Goal: Information Seeking & Learning: Check status

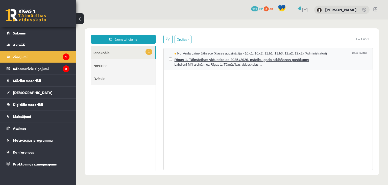
click at [200, 57] on span "Rīgas 1. Tālmācības vidusskolas 2025./2026. mācību gada atklāšanas pasākums" at bounding box center [271, 59] width 193 height 6
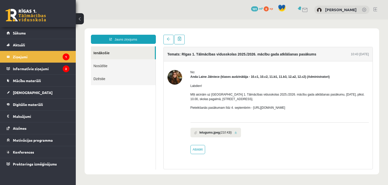
drag, startPoint x: 191, startPoint y: 92, endPoint x: 360, endPoint y: 104, distance: 169.1
click at [360, 104] on div "Labdien! Mīļi aicinām uz Rīgas 1. Tālmācības vidusskolas 2025./2026. mācību gad…" at bounding box center [280, 98] width 179 height 39
click at [55, 64] on legend "Informatīvie ziņojumi 2" at bounding box center [41, 69] width 57 height 12
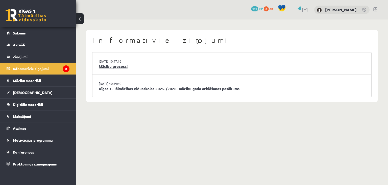
click at [115, 67] on link "Mācību process!" at bounding box center [232, 66] width 267 height 6
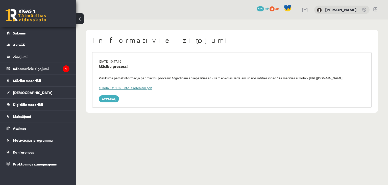
click at [125, 87] on link "eSkola_uz_1.09._info_skolēniem.pdf" at bounding box center [125, 87] width 53 height 4
click at [67, 68] on icon "1" at bounding box center [66, 68] width 7 height 7
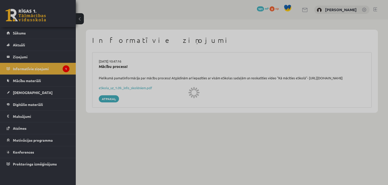
click at [41, 67] on div at bounding box center [194, 92] width 388 height 185
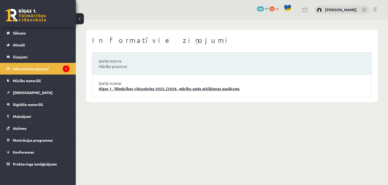
click at [111, 88] on link "Rīgas 1. Tālmācības vidusskolas 2025./2026. mācību gada atklāšanas pasākums" at bounding box center [232, 89] width 267 height 6
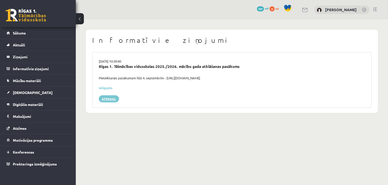
click at [111, 100] on link "Atpakaļ" at bounding box center [109, 98] width 20 height 7
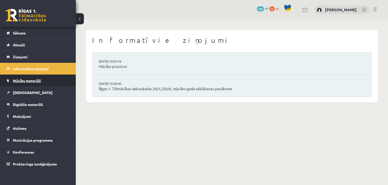
click at [36, 81] on span "Mācību materiāli" at bounding box center [27, 80] width 28 height 5
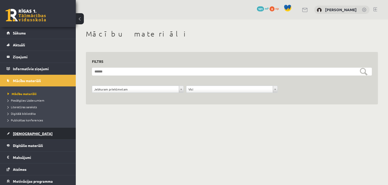
click at [20, 133] on span "[DEMOGRAPHIC_DATA]" at bounding box center [33, 133] width 40 height 5
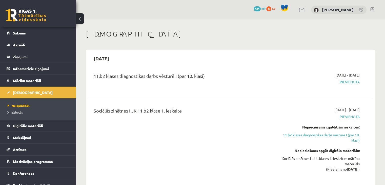
click at [346, 83] on span "Pievienota" at bounding box center [317, 81] width 83 height 5
click at [346, 81] on span "Pievienota" at bounding box center [317, 81] width 83 height 5
click at [188, 79] on div "11.b2 klases diagnostikas darbs vēsturē I (par 10. klasi)" at bounding box center [181, 76] width 175 height 9
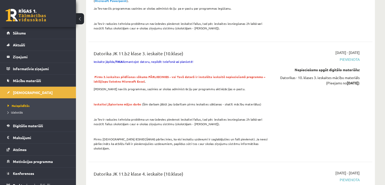
scroll to position [759, 0]
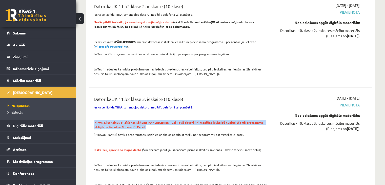
drag, startPoint x: 95, startPoint y: 117, endPoint x: 229, endPoint y: 119, distance: 134.3
click at [229, 120] on p "Pirms 3.ieskaites pildīšanas sākuma PĀRLIECINIES - vai Tavā datorā ir instalēta…" at bounding box center [181, 124] width 175 height 9
click at [217, 122] on p "Pirms 3.ieskaites pildīšanas sākuma PĀRLIECINIES - vai Tavā datorā ir instalēta…" at bounding box center [181, 124] width 175 height 9
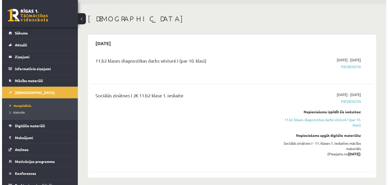
scroll to position [0, 0]
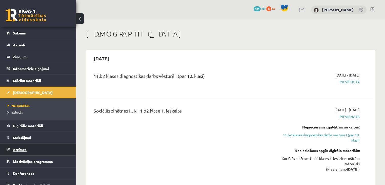
click at [25, 148] on span "Atzīmes" at bounding box center [20, 149] width 14 height 5
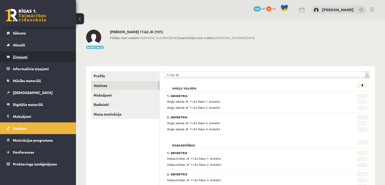
click at [44, 59] on legend "Ziņojumi 0" at bounding box center [41, 57] width 57 height 12
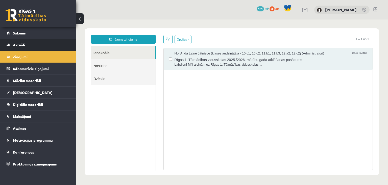
click at [35, 42] on link "Aktuāli" at bounding box center [38, 45] width 63 height 12
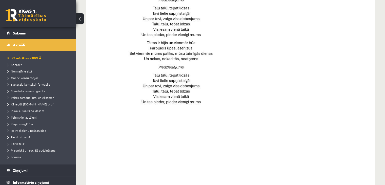
scroll to position [303, 0]
click at [21, 144] on span "Esi vesels!" at bounding box center [16, 143] width 17 height 4
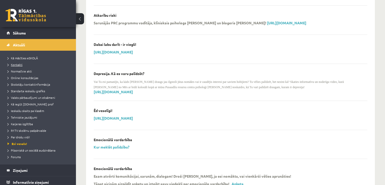
scroll to position [101, 0]
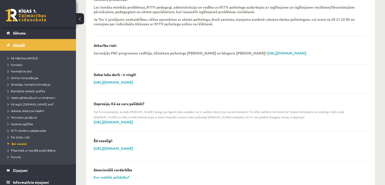
click at [20, 42] on link "Aktuāli" at bounding box center [38, 45] width 63 height 12
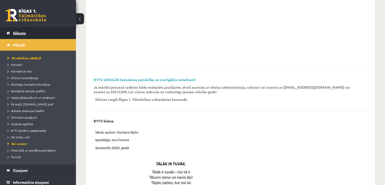
click at [23, 32] on span "Sākums" at bounding box center [19, 33] width 13 height 5
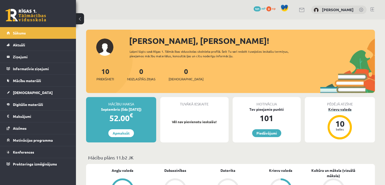
click at [347, 122] on div "10 balles" at bounding box center [339, 127] width 20 height 20
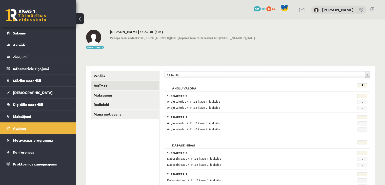
click at [18, 127] on span "Atzīmes" at bounding box center [20, 128] width 14 height 5
click at [12, 125] on link "Atzīmes" at bounding box center [38, 128] width 63 height 12
click at [56, 130] on link "Atzīmes" at bounding box center [38, 128] width 63 height 12
click at [27, 103] on span "Digitālie materiāli" at bounding box center [28, 104] width 30 height 5
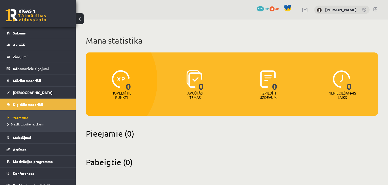
click at [127, 138] on h2 "Pieejamie (0)" at bounding box center [232, 133] width 292 height 10
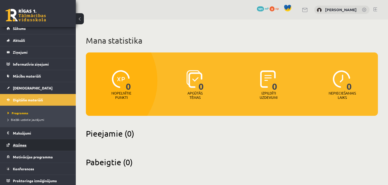
scroll to position [6, 0]
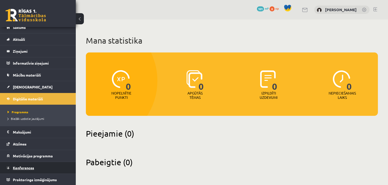
click at [22, 166] on span "Konferences" at bounding box center [23, 167] width 21 height 5
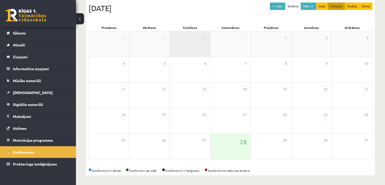
scroll to position [57, 0]
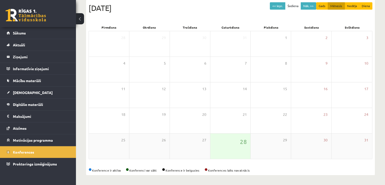
click at [223, 137] on div "28" at bounding box center [230, 145] width 40 height 25
click at [310, 8] on button "Nāk. >>" at bounding box center [307, 5] width 15 height 7
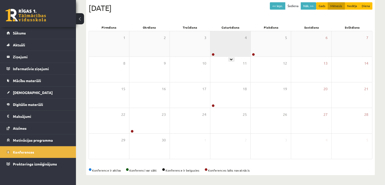
click at [233, 42] on div "4" at bounding box center [230, 43] width 40 height 25
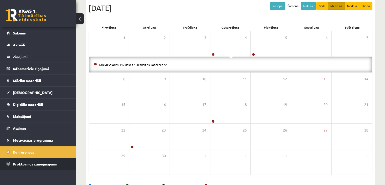
click at [53, 163] on span "Proktoringa izmēģinājums" at bounding box center [35, 163] width 44 height 5
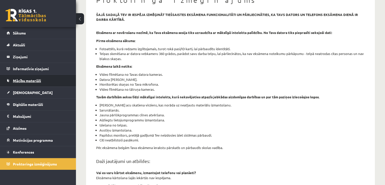
click at [32, 80] on span "Mācību materiāli" at bounding box center [27, 80] width 28 height 5
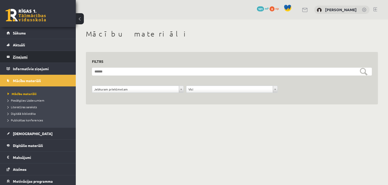
click at [33, 56] on legend "Ziņojumi 0" at bounding box center [41, 57] width 57 height 12
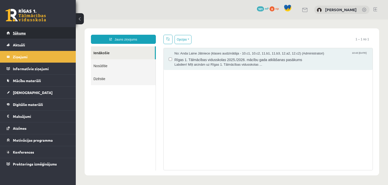
click at [19, 32] on span "Sākums" at bounding box center [19, 33] width 13 height 5
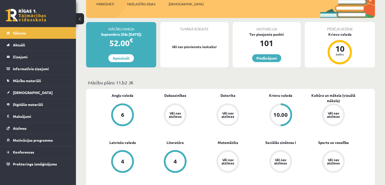
scroll to position [126, 0]
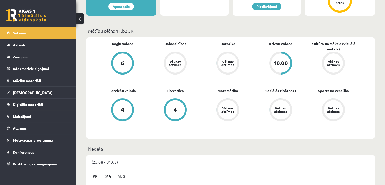
click at [167, 105] on div "4" at bounding box center [174, 109] width 19 height 19
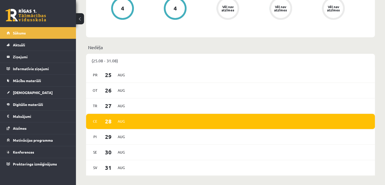
click at [145, 119] on div "[DATE]" at bounding box center [230, 121] width 289 height 15
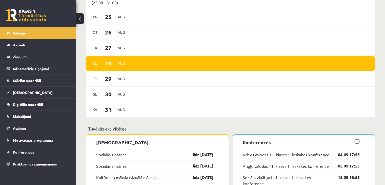
scroll to position [329, 0]
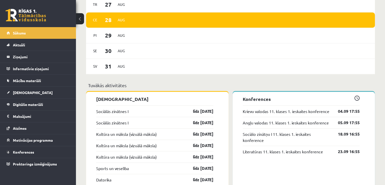
click at [168, 111] on div "Sociālās zinātnes I līdz 30.09.25" at bounding box center [154, 110] width 117 height 11
click at [207, 113] on link "līdz 30.09.25" at bounding box center [198, 111] width 29 height 6
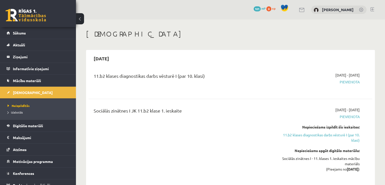
click at [166, 78] on div "11.b2 klases diagnostikas darbs vēsturē I (par 10. klasi)" at bounding box center [181, 76] width 175 height 9
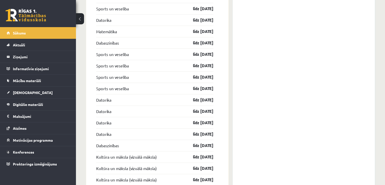
scroll to position [481, 0]
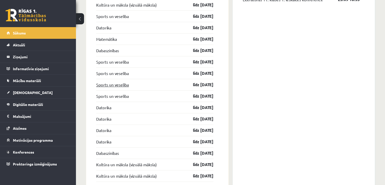
click at [114, 84] on link "Sports un veselība" at bounding box center [112, 84] width 33 height 6
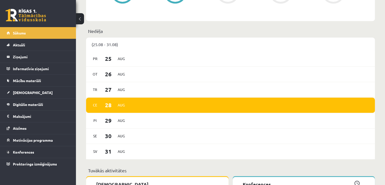
scroll to position [177, 0]
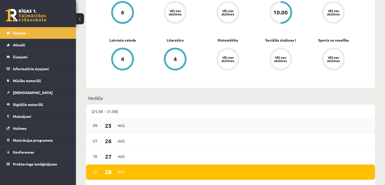
click at [114, 131] on div "Pr 25 Aug" at bounding box center [108, 125] width 37 height 11
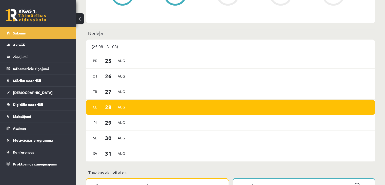
scroll to position [303, 0]
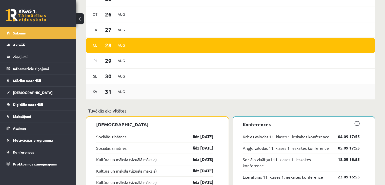
click at [117, 85] on div "Sv 31 Aug" at bounding box center [230, 91] width 289 height 15
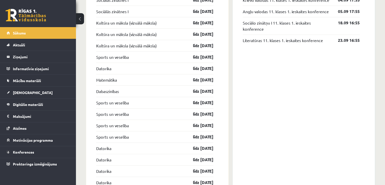
scroll to position [506, 0]
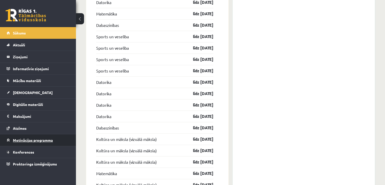
click at [16, 140] on span "Motivācijas programma" at bounding box center [33, 140] width 40 height 5
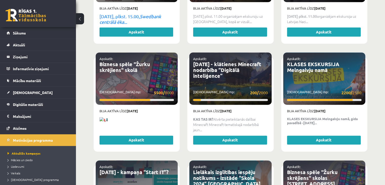
scroll to position [708, 0]
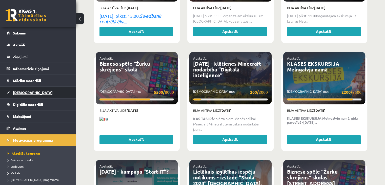
click at [25, 93] on span "[DEMOGRAPHIC_DATA]" at bounding box center [33, 92] width 40 height 5
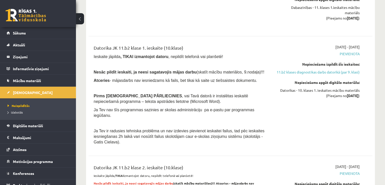
scroll to position [556, 0]
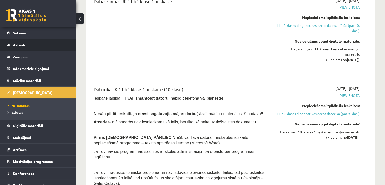
click at [19, 46] on span "Aktuāli" at bounding box center [19, 44] width 12 height 5
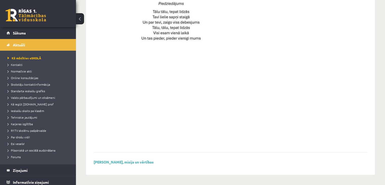
scroll to position [366, 0]
click at [19, 34] on span "Sākums" at bounding box center [19, 33] width 13 height 5
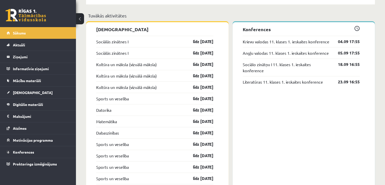
scroll to position [360, 0]
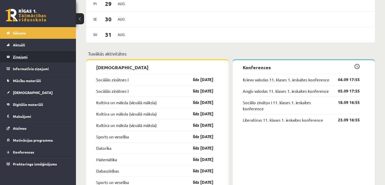
click at [23, 57] on legend "Ziņojumi 0" at bounding box center [41, 57] width 57 height 12
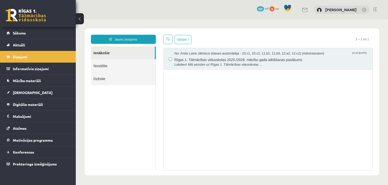
click at [302, 11] on link at bounding box center [305, 10] width 6 height 4
click at [27, 81] on span "Mācību materiāli" at bounding box center [27, 80] width 28 height 5
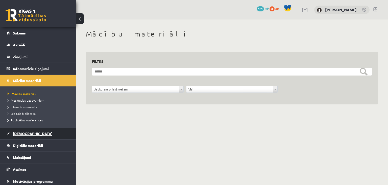
click at [22, 132] on span "[DEMOGRAPHIC_DATA]" at bounding box center [33, 133] width 40 height 5
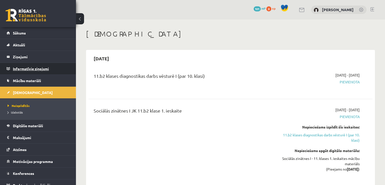
click at [34, 64] on legend "Informatīvie ziņojumi 0" at bounding box center [41, 69] width 57 height 12
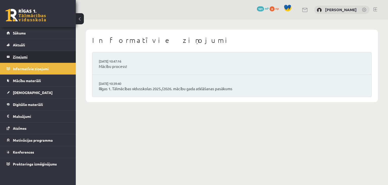
click at [19, 54] on legend "Ziņojumi 0" at bounding box center [41, 57] width 57 height 12
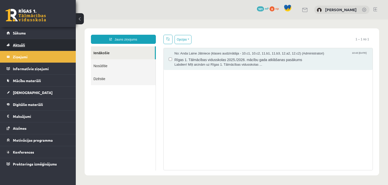
click at [20, 45] on span "Aktuāli" at bounding box center [19, 44] width 12 height 5
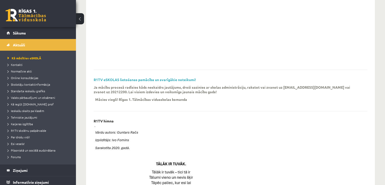
scroll to position [51, 0]
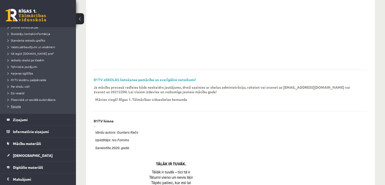
click at [19, 105] on span "Forums" at bounding box center [14, 106] width 13 height 4
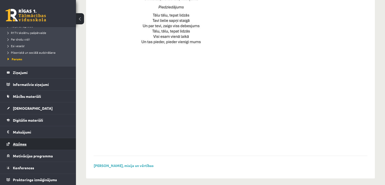
scroll to position [366, 0]
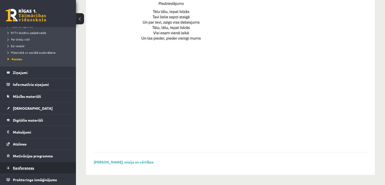
click at [27, 167] on span "Konferences" at bounding box center [23, 167] width 21 height 5
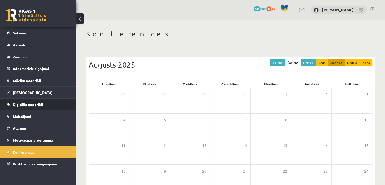
click at [27, 105] on span "Digitālie materiāli" at bounding box center [28, 104] width 30 height 5
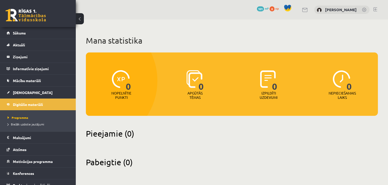
click at [187, 120] on div "Mana statistika 0 Nopelnītie punkti 0 Apgūtās tēmas 0 Izpildīti uzdevumi 0 Nepi…" at bounding box center [232, 100] width 313 height 163
click at [21, 33] on span "Sākums" at bounding box center [19, 33] width 13 height 5
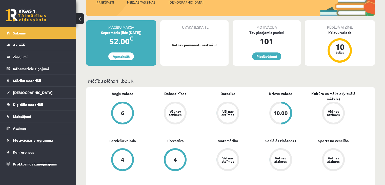
scroll to position [126, 0]
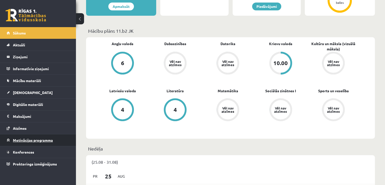
click at [39, 141] on span "Motivācijas programma" at bounding box center [33, 140] width 40 height 5
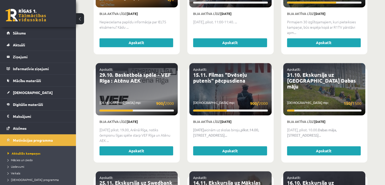
scroll to position [449, 0]
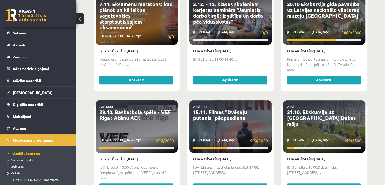
click at [149, 136] on div "Apskatīt: 29.10. Basketbola spēle - VEF Rīga : Atēnu AEK Savākti mp: 900/ 2000" at bounding box center [137, 126] width 82 height 52
drag, startPoint x: 109, startPoint y: 129, endPoint x: 101, endPoint y: 130, distance: 7.4
click at [101, 137] on p "Savākti mp: 900/ 2000" at bounding box center [136, 140] width 74 height 6
drag, startPoint x: 127, startPoint y: 129, endPoint x: 96, endPoint y: 131, distance: 31.2
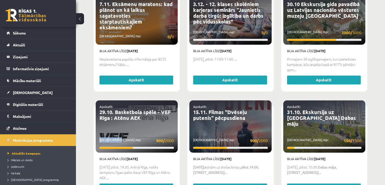
click at [96, 131] on div "Apskatīt: 29.10. Basketbola spēle - VEF Rīga : Atēnu AEK Savākti mp: 900/ 2000" at bounding box center [137, 126] width 82 height 52
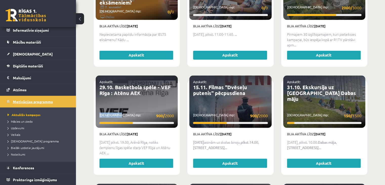
scroll to position [475, 0]
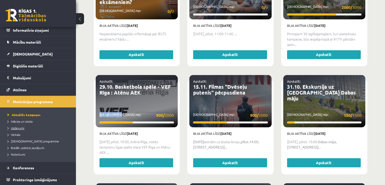
click at [23, 127] on span "Uzdevumi" at bounding box center [16, 128] width 17 height 4
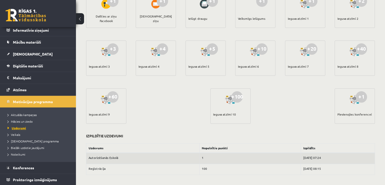
scroll to position [128, 0]
click at [118, 112] on div "+60 Ieguva atzīmi 9" at bounding box center [106, 106] width 40 height 35
click at [113, 98] on div "+60" at bounding box center [112, 96] width 11 height 11
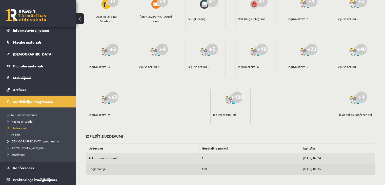
click at [167, 168] on td "Reģistrācija" at bounding box center [142, 169] width 113 height 11
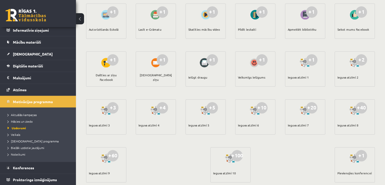
scroll to position [2, 0]
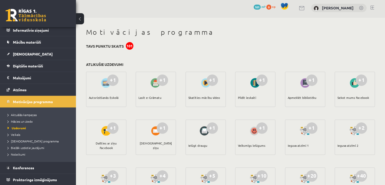
click at [162, 83] on div "+1" at bounding box center [162, 79] width 11 height 11
click at [130, 46] on div "101" at bounding box center [130, 46] width 8 height 8
click at [149, 98] on div "Lasīt e-Grāmatu" at bounding box center [149, 98] width 23 height 18
click at [151, 95] on div "Lasīt e-Grāmatu" at bounding box center [149, 98] width 23 height 18
click at [103, 145] on div "Dalīties ar ziņu Facebook" at bounding box center [106, 145] width 35 height 18
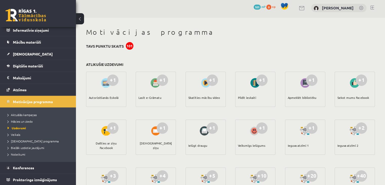
click at [102, 147] on div "Dalīties ar ziņu Facebook" at bounding box center [106, 145] width 35 height 18
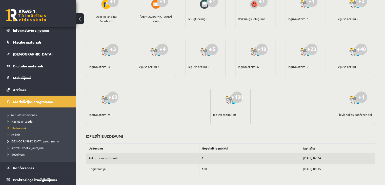
click at [225, 115] on div "Ieguva atzīmi 10" at bounding box center [224, 114] width 23 height 18
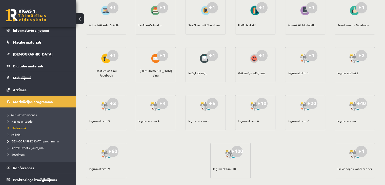
scroll to position [2, 0]
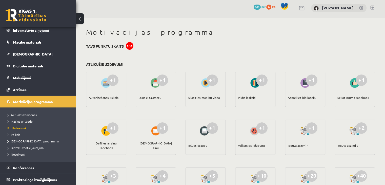
click at [111, 143] on div "Dalīties ar ziņu Facebook" at bounding box center [106, 145] width 35 height 18
click at [144, 145] on div "[DEMOGRAPHIC_DATA] ziņu" at bounding box center [155, 145] width 35 height 18
click at [154, 98] on div "Lasīt e-Grāmatu" at bounding box center [149, 98] width 23 height 18
click at [198, 97] on div "Skatīties mācību video" at bounding box center [204, 98] width 32 height 18
click at [195, 145] on div "Ielūgt draugu" at bounding box center [197, 145] width 19 height 18
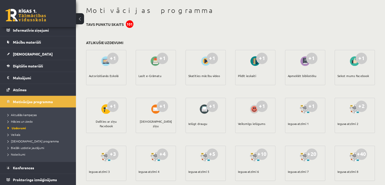
scroll to position [0, 0]
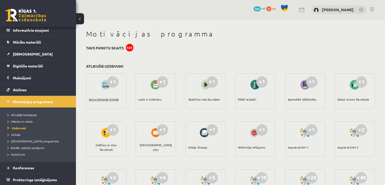
click at [100, 100] on div "Autorizēšanās Eskolā" at bounding box center [104, 99] width 30 height 18
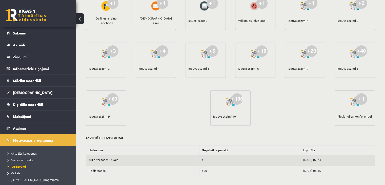
scroll to position [128, 0]
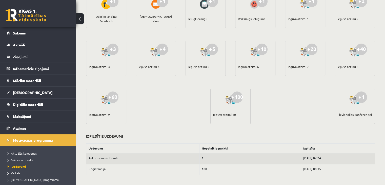
click at [353, 100] on div at bounding box center [354, 100] width 14 height 12
click at [103, 114] on div "Ieguva atzīmi 9" at bounding box center [99, 114] width 21 height 18
click at [109, 88] on div "+1 Autorizēšanās Eskolā +1 Lasīt e-Grāmatu +1 Skatīties mācību video +1 Pildīt …" at bounding box center [230, 39] width 291 height 191
click at [14, 127] on span "Atzīmes" at bounding box center [20, 128] width 14 height 5
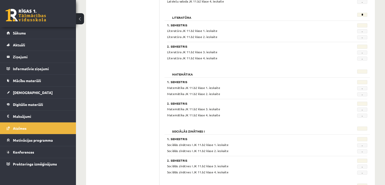
scroll to position [432, 0]
